Goal: Find specific page/section: Find specific page/section

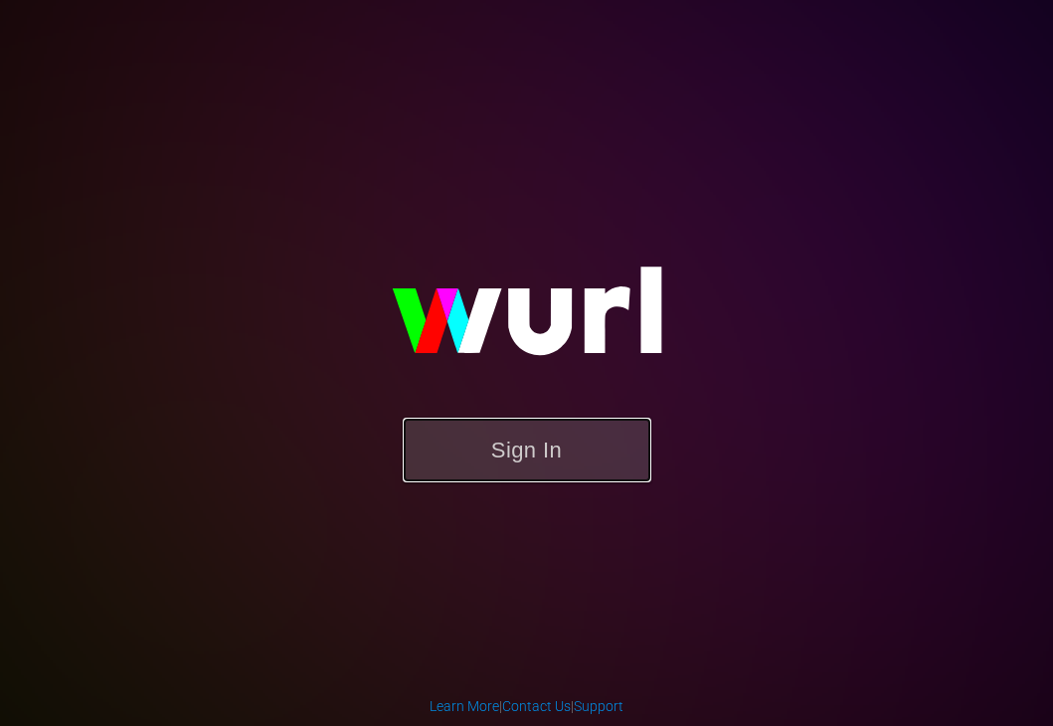
click at [496, 446] on button "Sign In" at bounding box center [527, 450] width 249 height 65
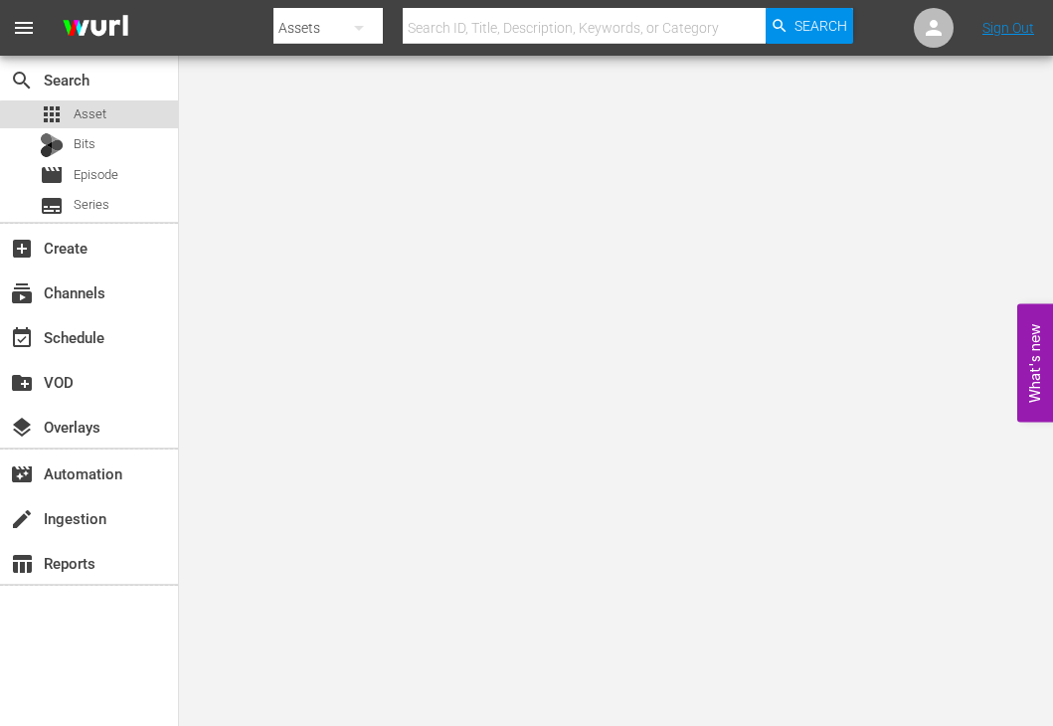
click at [112, 117] on div "apps Asset" at bounding box center [89, 114] width 178 height 28
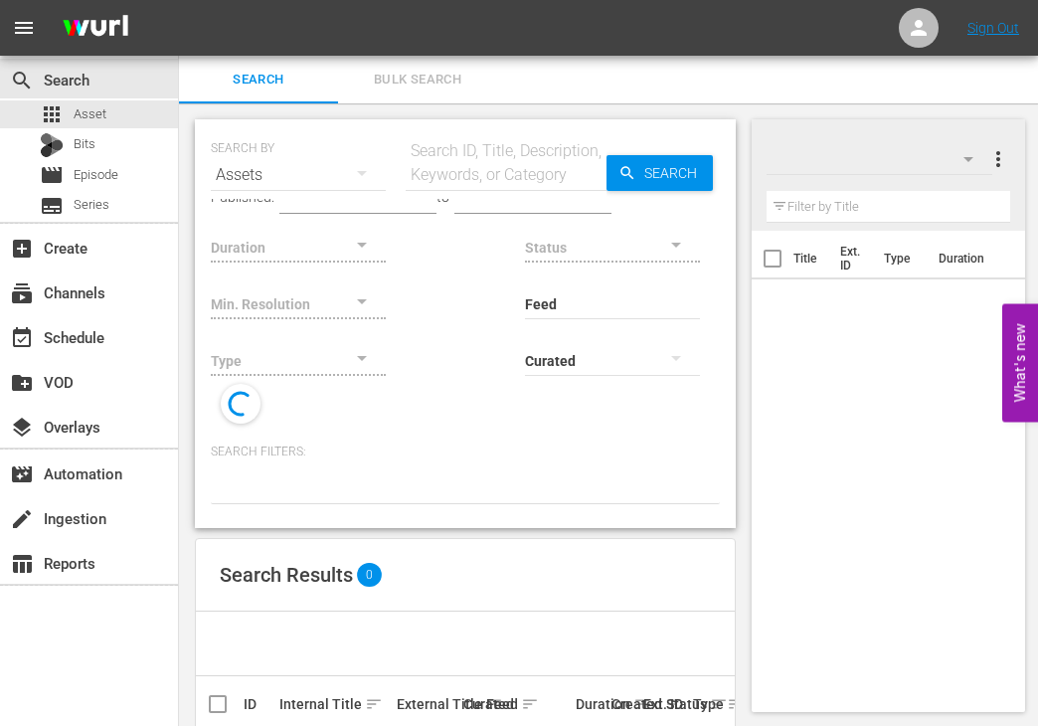
click at [500, 173] on input "text" at bounding box center [506, 175] width 201 height 48
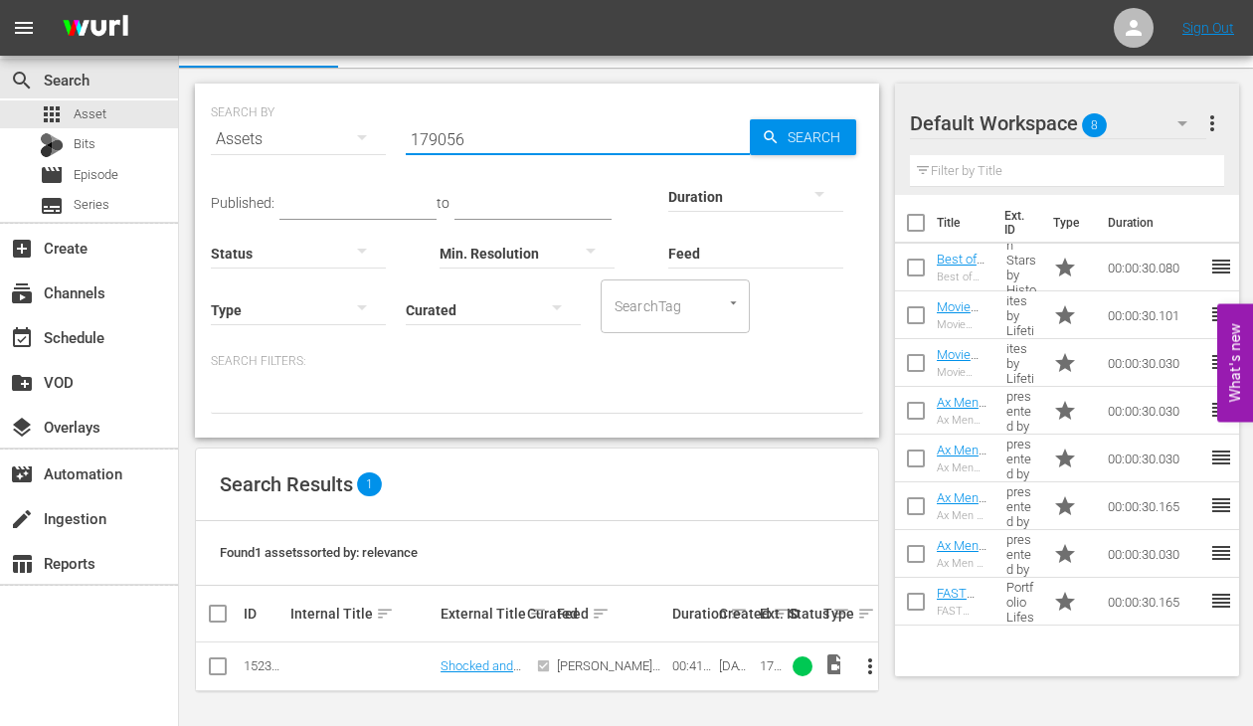
scroll to position [37, 0]
type input "179056"
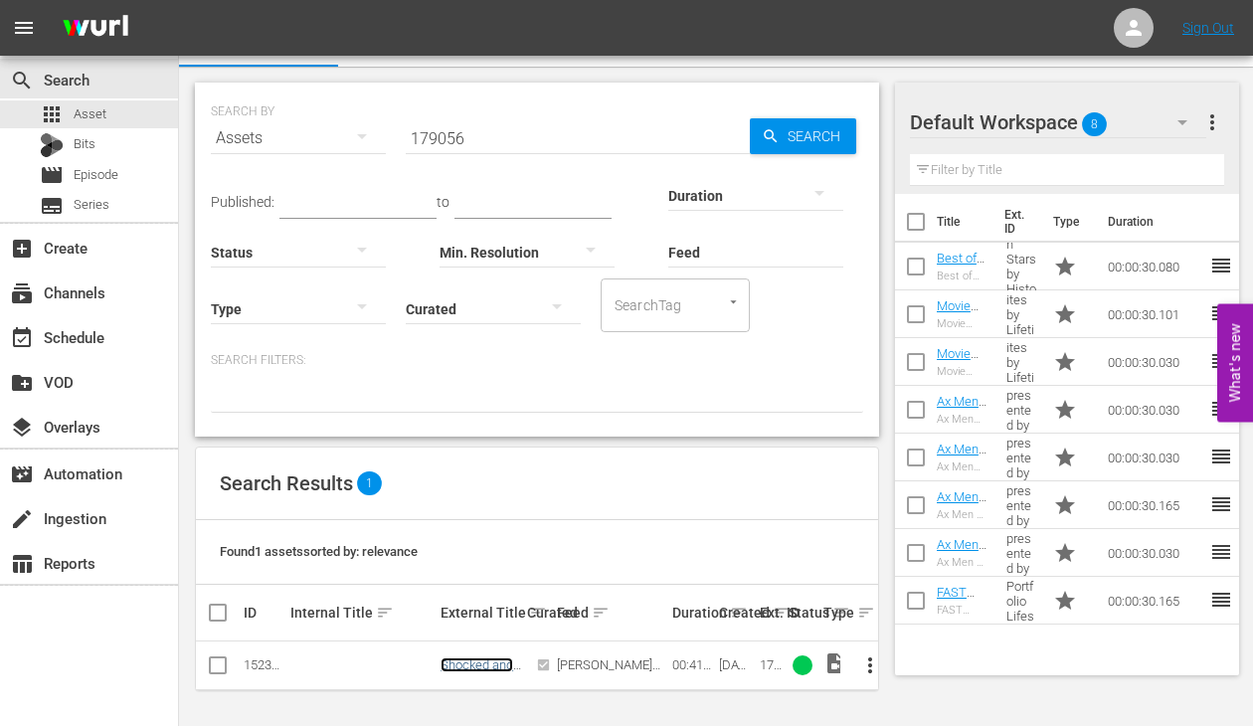
click at [460, 665] on link "Shocked and Loaded" at bounding box center [477, 672] width 73 height 30
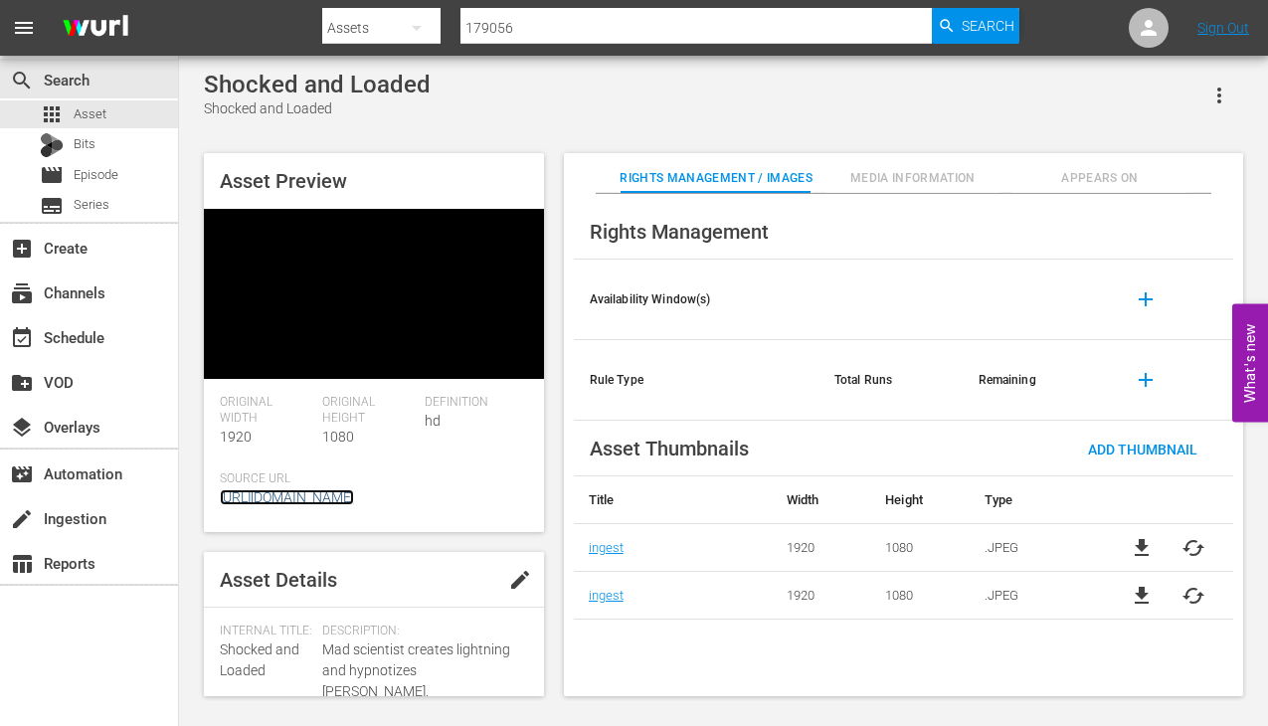
click at [412, 477] on div "Original Width 1920 Original Height 1080 Definition hd Source Url [URL][DOMAIN_…" at bounding box center [374, 463] width 308 height 137
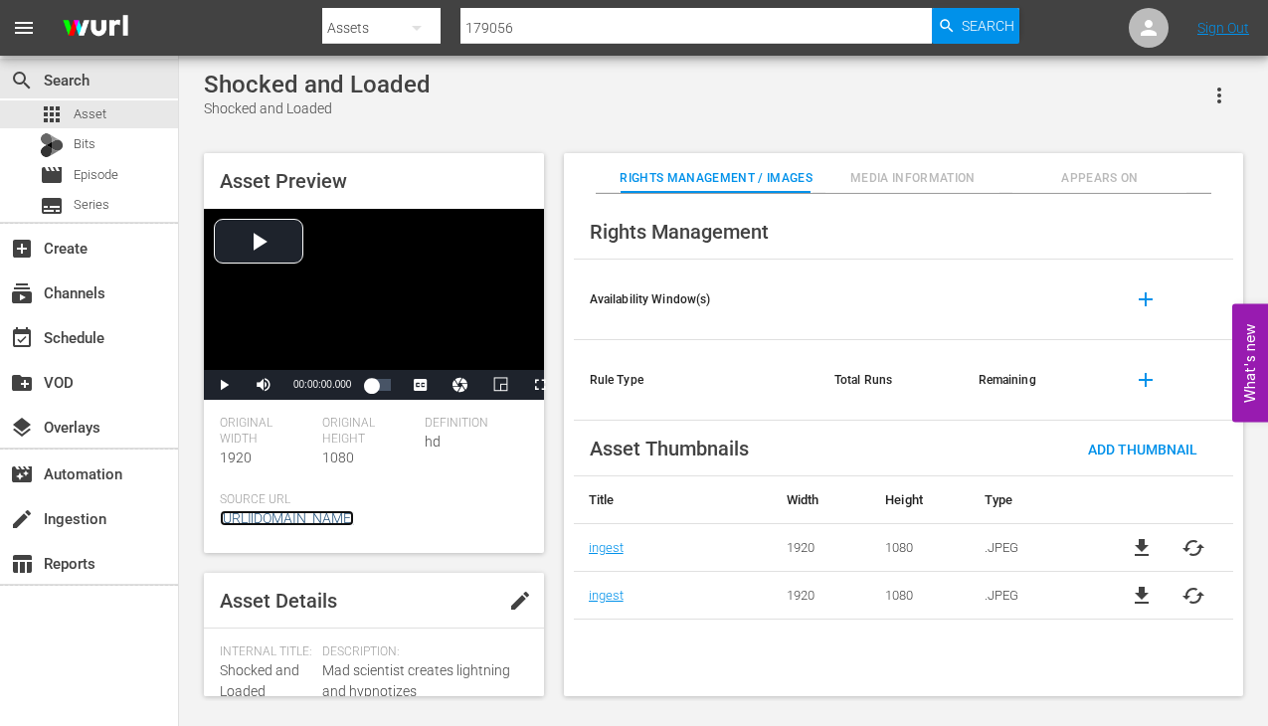
click at [354, 512] on link "[URL][DOMAIN_NAME]" at bounding box center [287, 518] width 134 height 16
click at [87, 113] on span "Asset" at bounding box center [90, 114] width 33 height 20
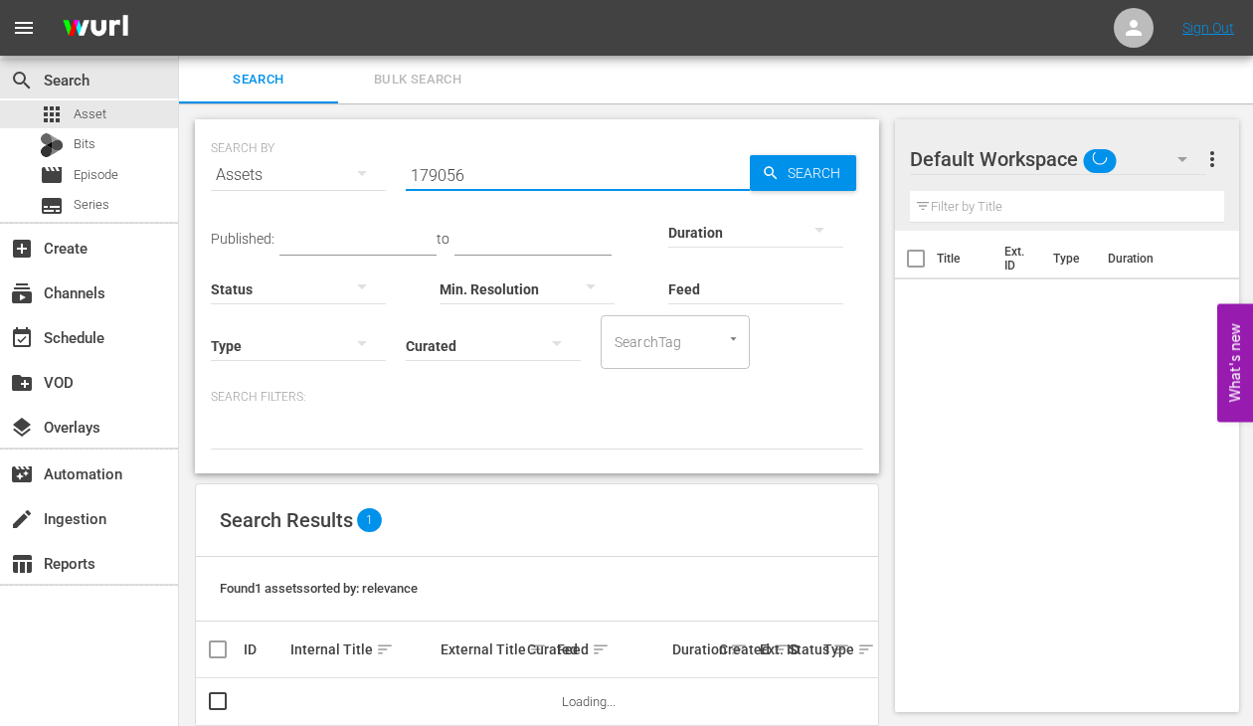
click at [540, 167] on input "179056" at bounding box center [578, 175] width 344 height 48
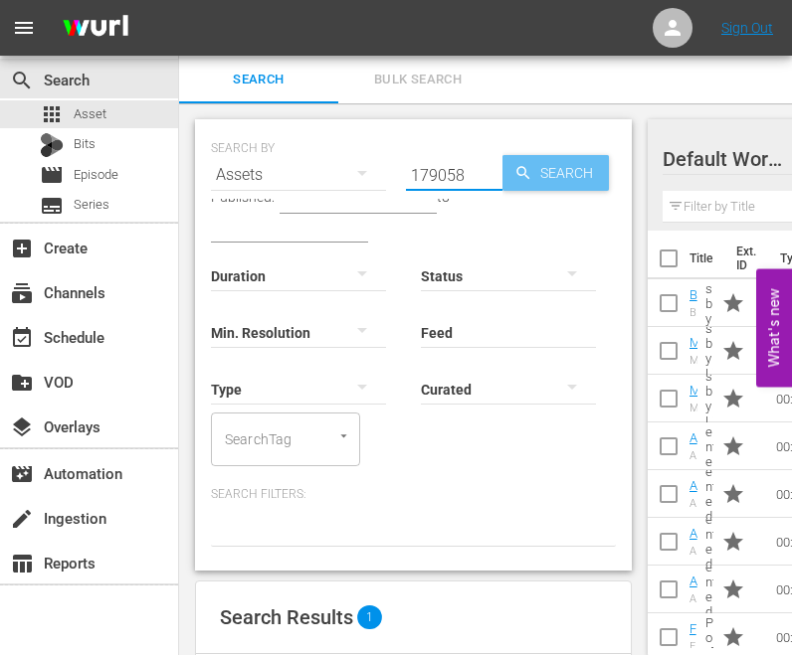
type input "179058"
click at [553, 163] on span "Search" at bounding box center [570, 173] width 77 height 36
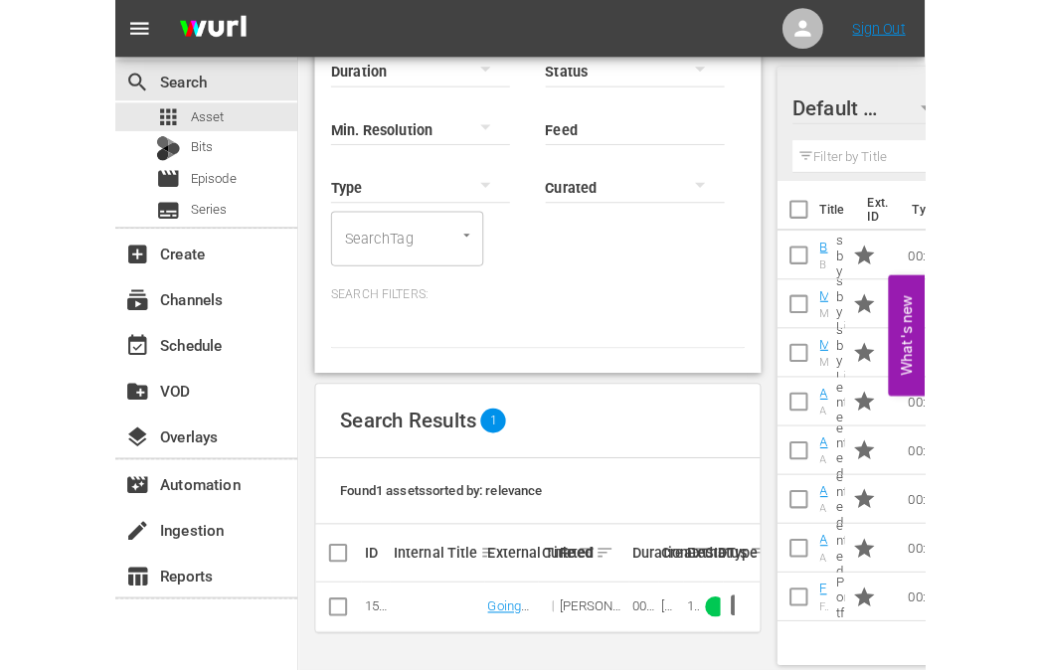
scroll to position [176, 0]
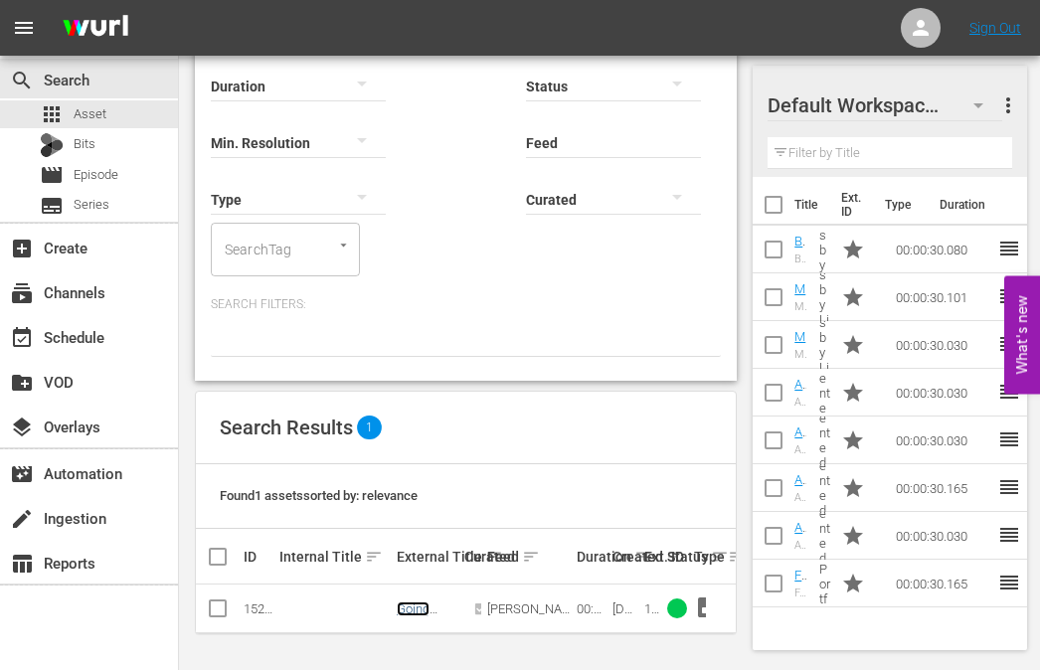
click at [418, 602] on link "Going Down?" at bounding box center [416, 617] width 39 height 30
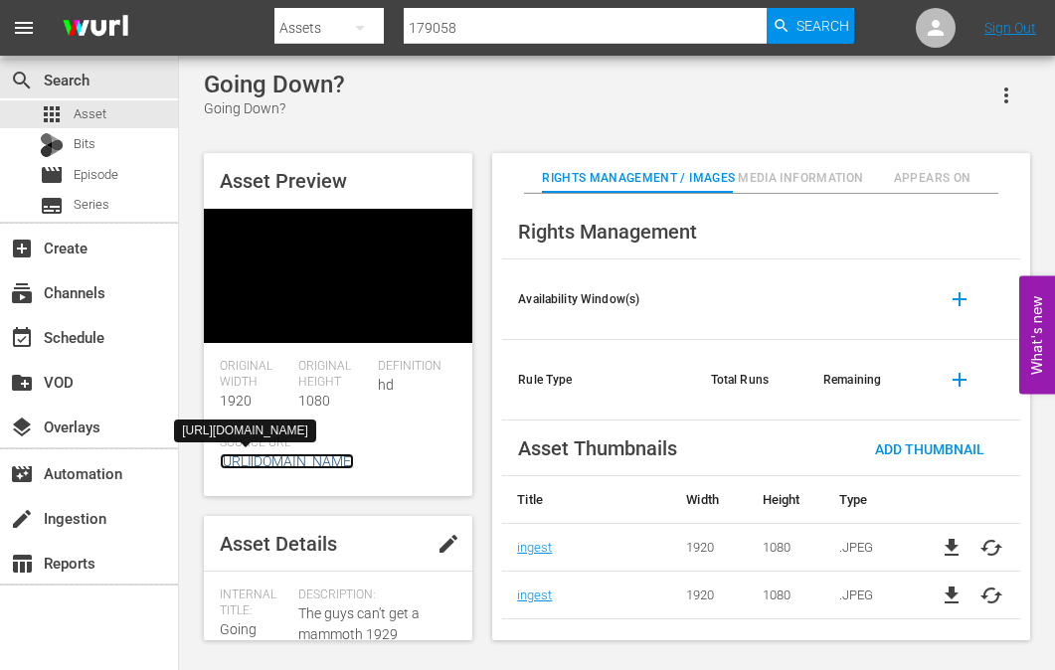
click at [354, 469] on link "[URL][DOMAIN_NAME]" at bounding box center [287, 462] width 134 height 16
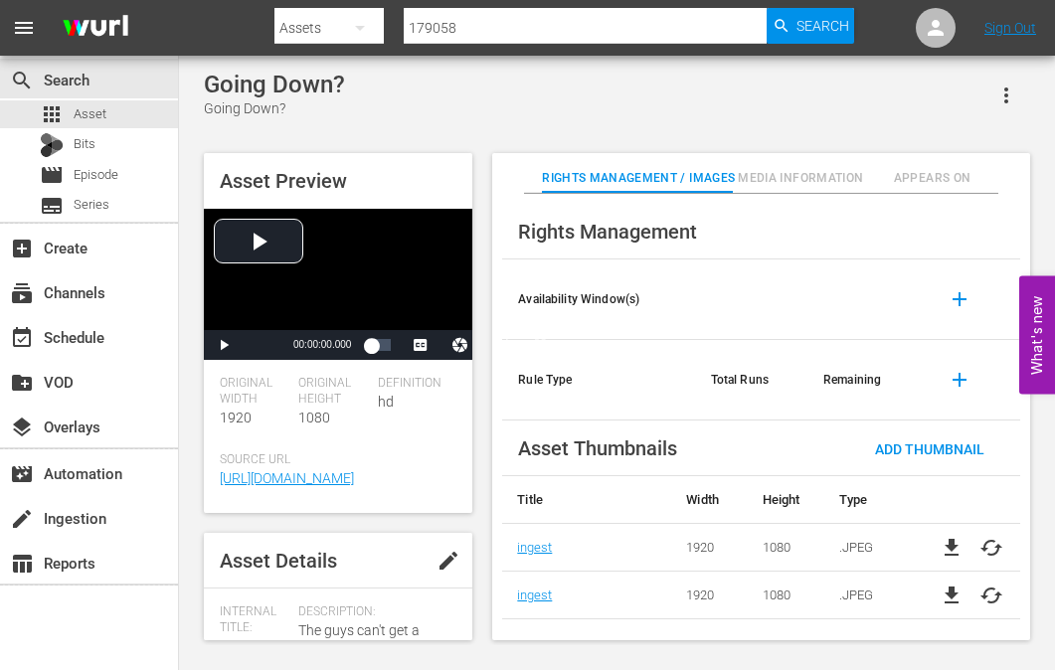
click at [477, 490] on div "Asset Preview Video Player is loading. Play Video Play Mute Current Time 00:00:…" at bounding box center [617, 386] width 846 height 487
click at [779, 172] on span "Media Information" at bounding box center [800, 178] width 131 height 21
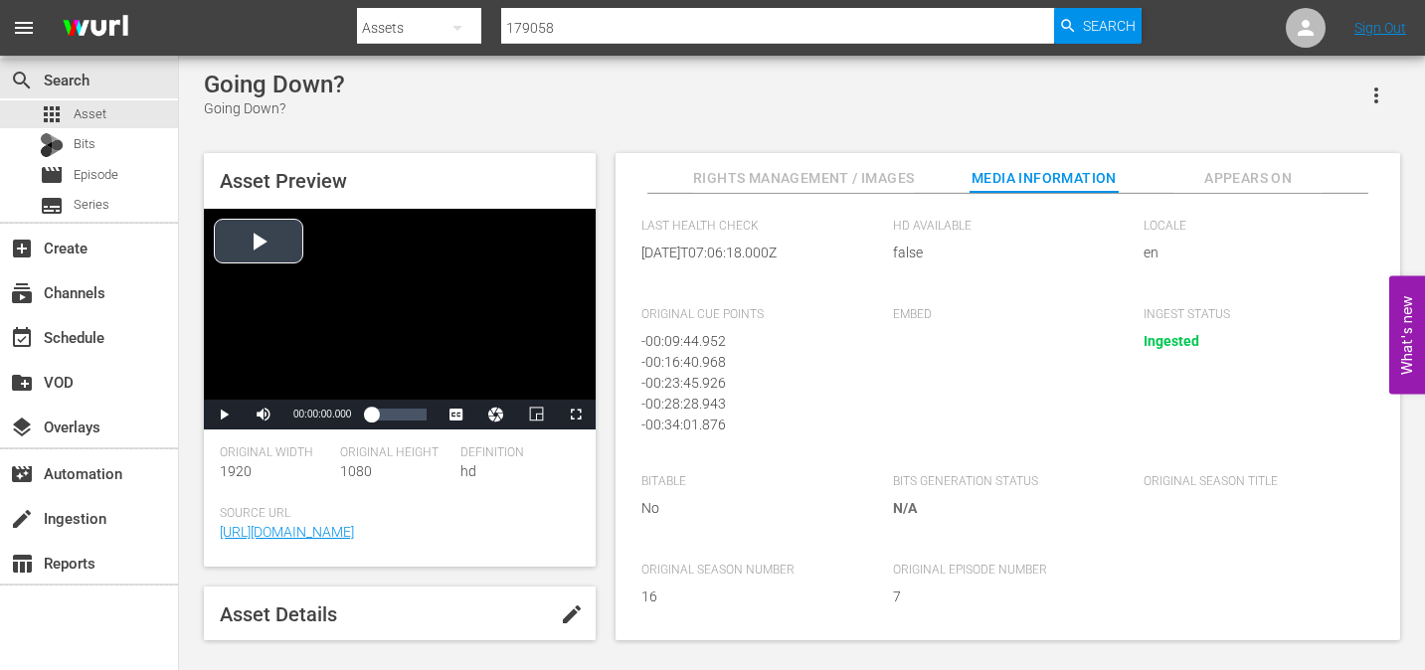
scroll to position [422, 0]
